Goal: Navigation & Orientation: Go to known website

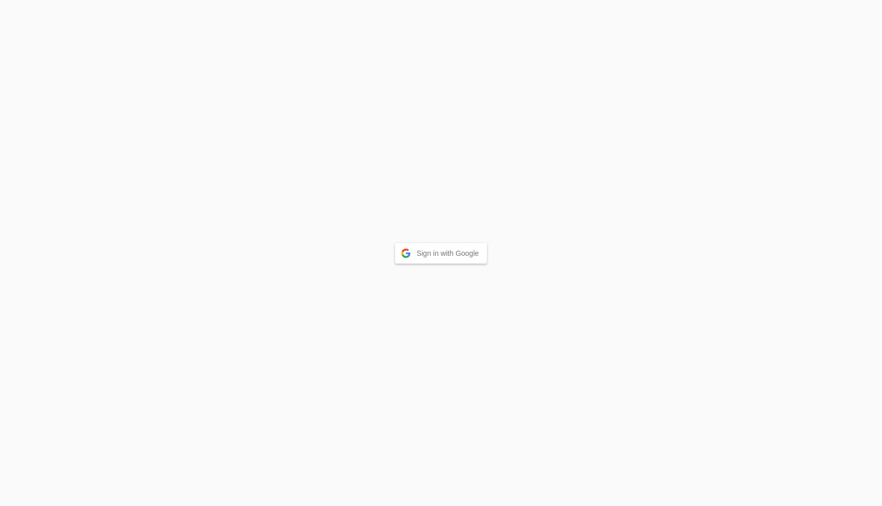
click at [458, 260] on button "Sign in with Google" at bounding box center [441, 253] width 92 height 21
